Goal: Navigation & Orientation: Find specific page/section

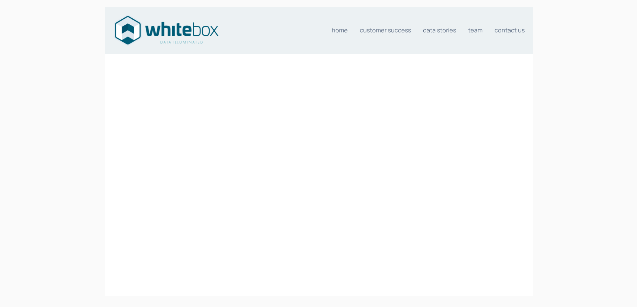
click at [75, 74] on body "Home Customer Success Data stories Team" at bounding box center [318, 204] width 637 height 409
